Goal: Task Accomplishment & Management: Manage account settings

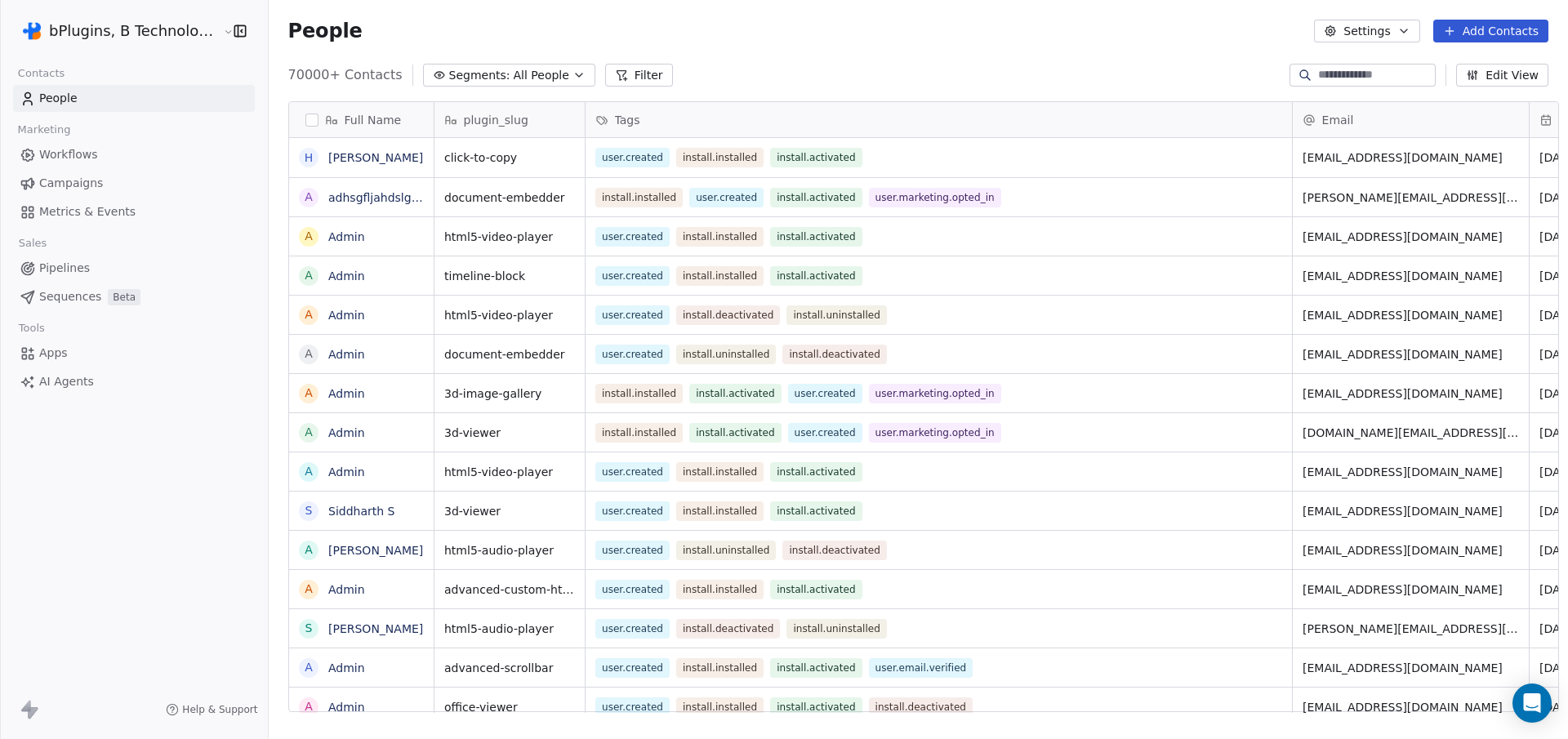
scroll to position [639, 1298]
click at [75, 148] on span "Workflows" at bounding box center [69, 154] width 58 height 17
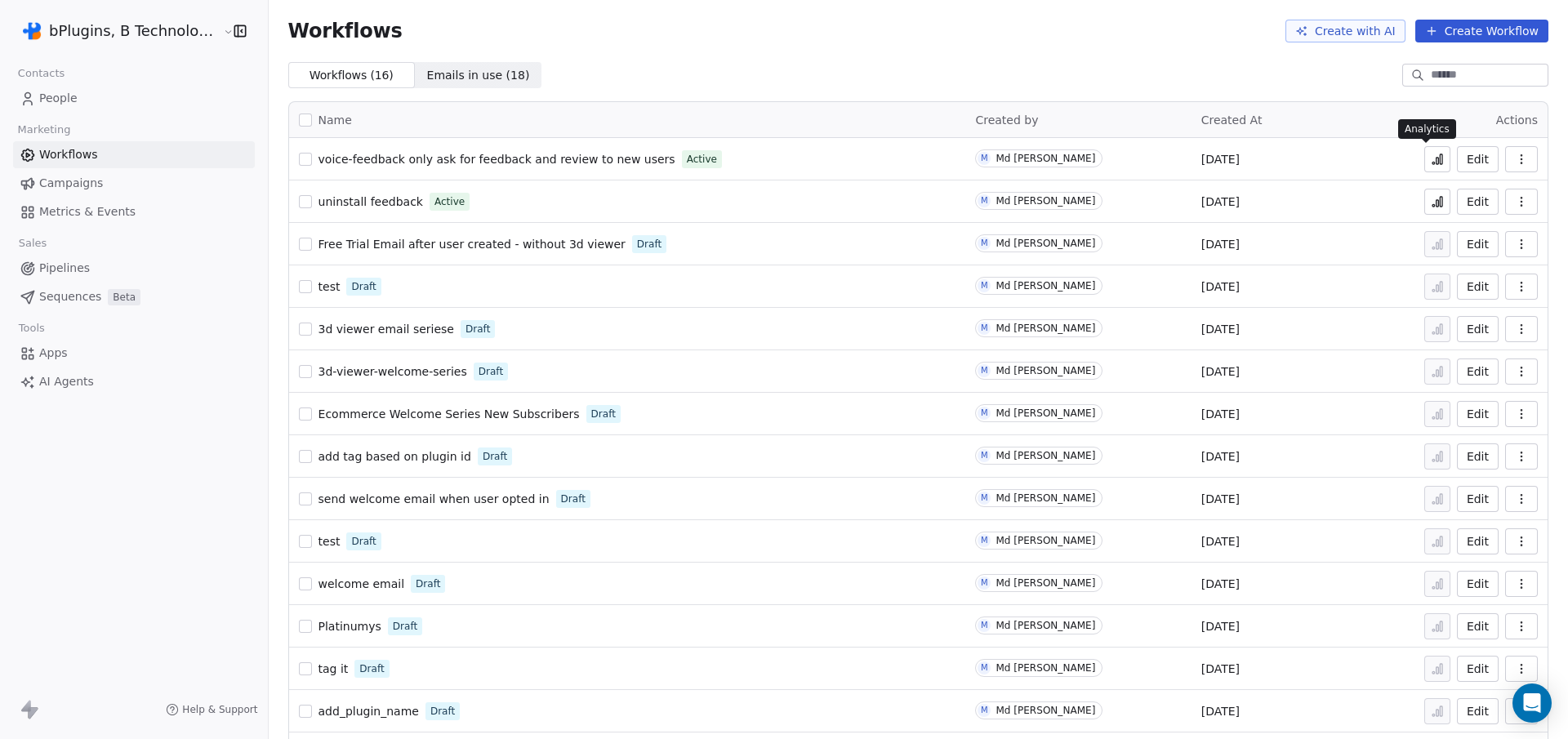
click at [1431, 158] on icon at bounding box center [1437, 159] width 13 height 13
click at [502, 158] on span "voice-feedback only ask for feedback and review to new users" at bounding box center [497, 159] width 357 height 13
click at [1437, 206] on icon at bounding box center [1437, 203] width 3 height 7
click at [459, 245] on span "Free Trial Email after user created - without 3d viewer" at bounding box center [472, 244] width 307 height 13
click at [1515, 286] on icon "button" at bounding box center [1521, 286] width 13 height 13
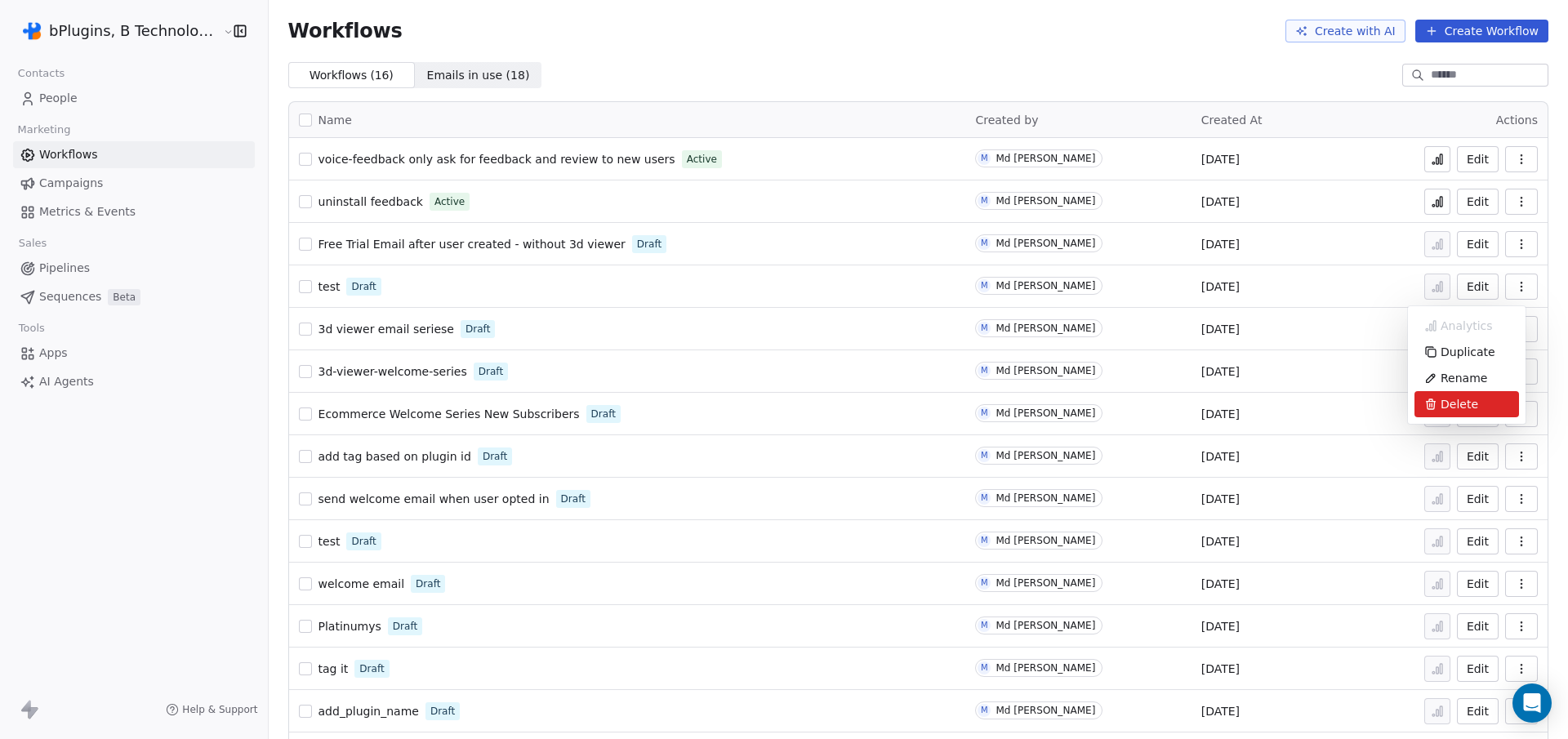
click at [1461, 403] on span "Delete" at bounding box center [1459, 403] width 38 height 16
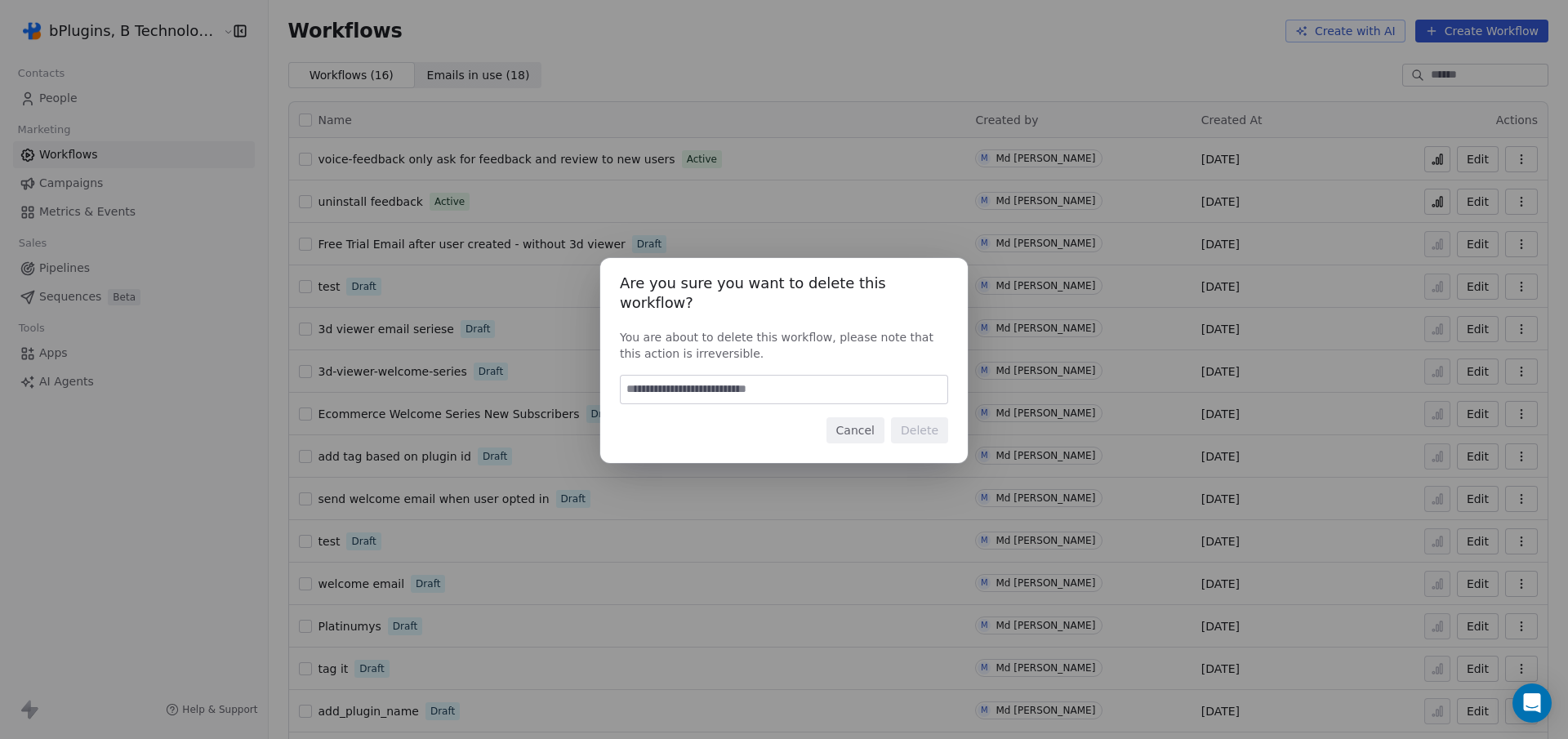
click at [752, 378] on input at bounding box center [784, 389] width 326 height 27
click at [857, 425] on button "Cancel" at bounding box center [855, 430] width 58 height 26
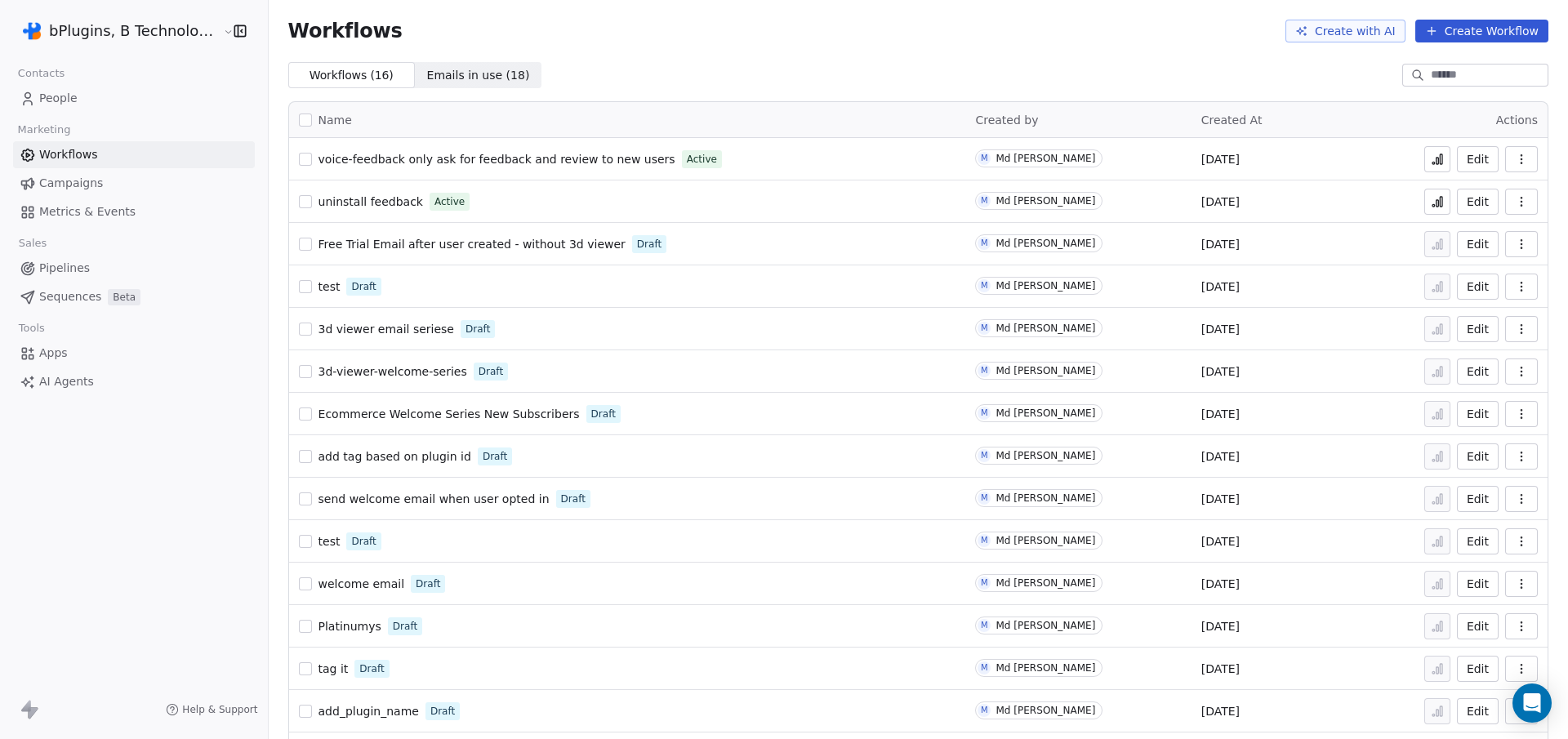
click at [319, 288] on span "test" at bounding box center [330, 286] width 22 height 13
click at [1515, 288] on icon "button" at bounding box center [1521, 286] width 13 height 13
click at [1462, 398] on span "Delete" at bounding box center [1459, 403] width 38 height 16
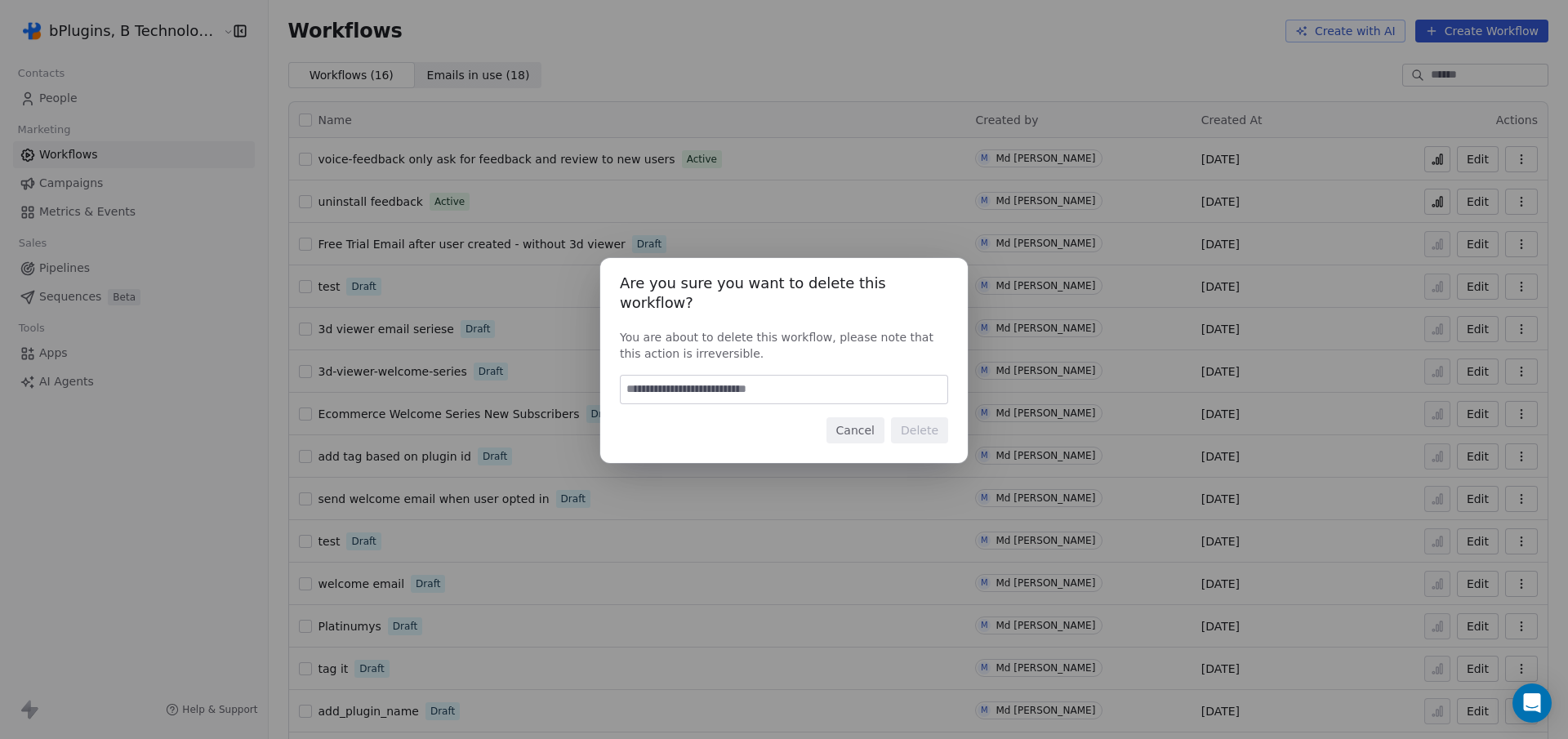
click at [781, 380] on input at bounding box center [784, 389] width 326 height 27
type input "******"
click at [924, 418] on button "Delete" at bounding box center [919, 430] width 58 height 26
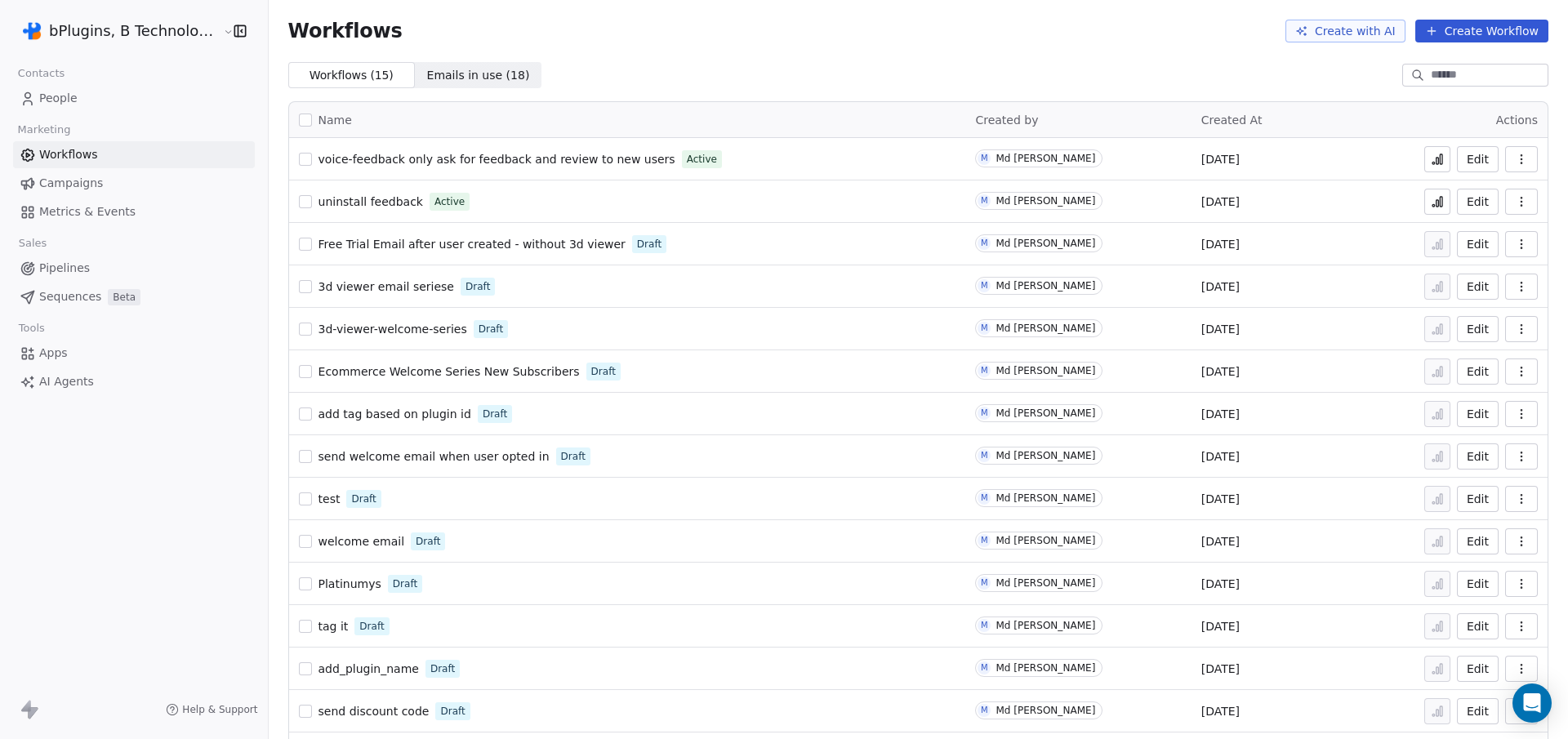
click at [1459, 291] on button "Edit" at bounding box center [1477, 287] width 41 height 26
